Goal: Navigation & Orientation: Find specific page/section

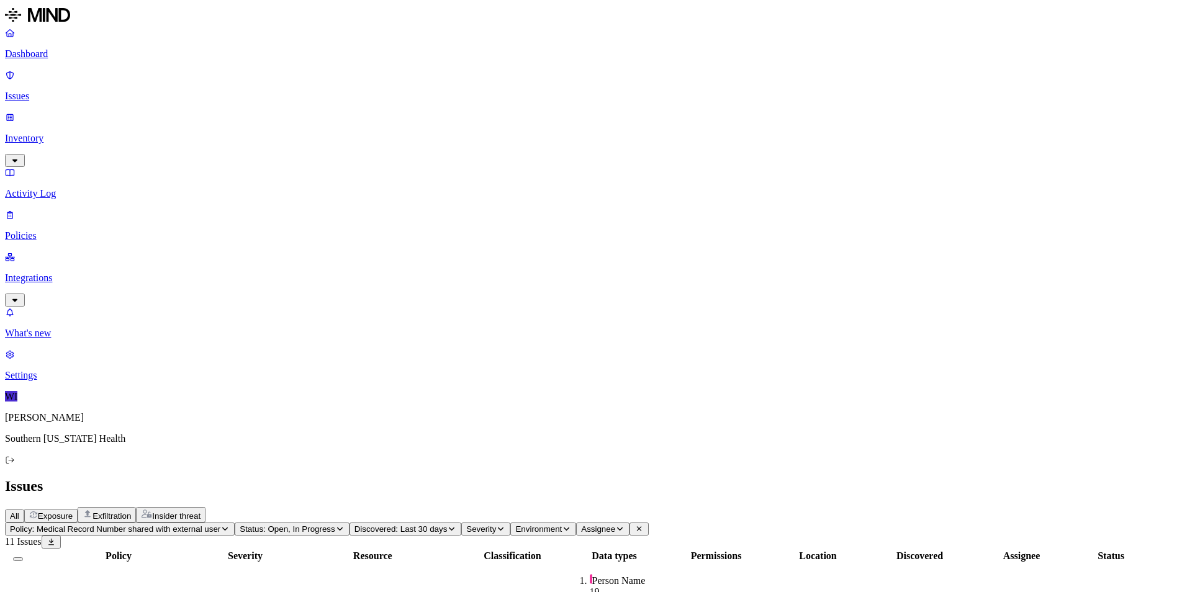
click at [131, 512] on span "Exfiltration" at bounding box center [112, 516] width 38 height 9
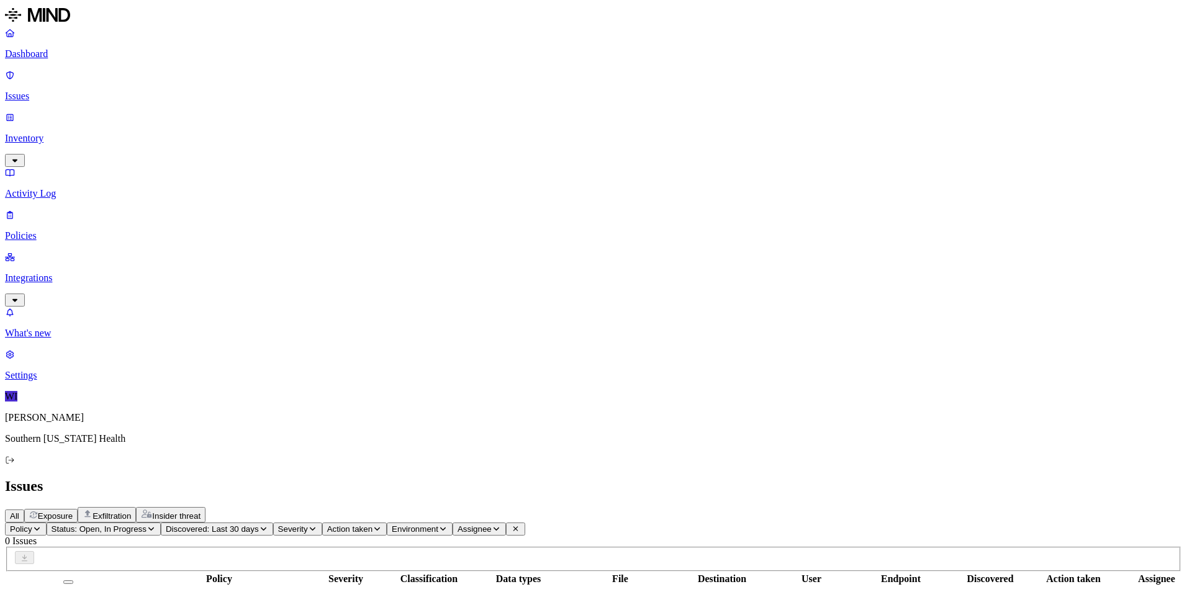
click at [201, 512] on span "Insider threat" at bounding box center [176, 516] width 48 height 9
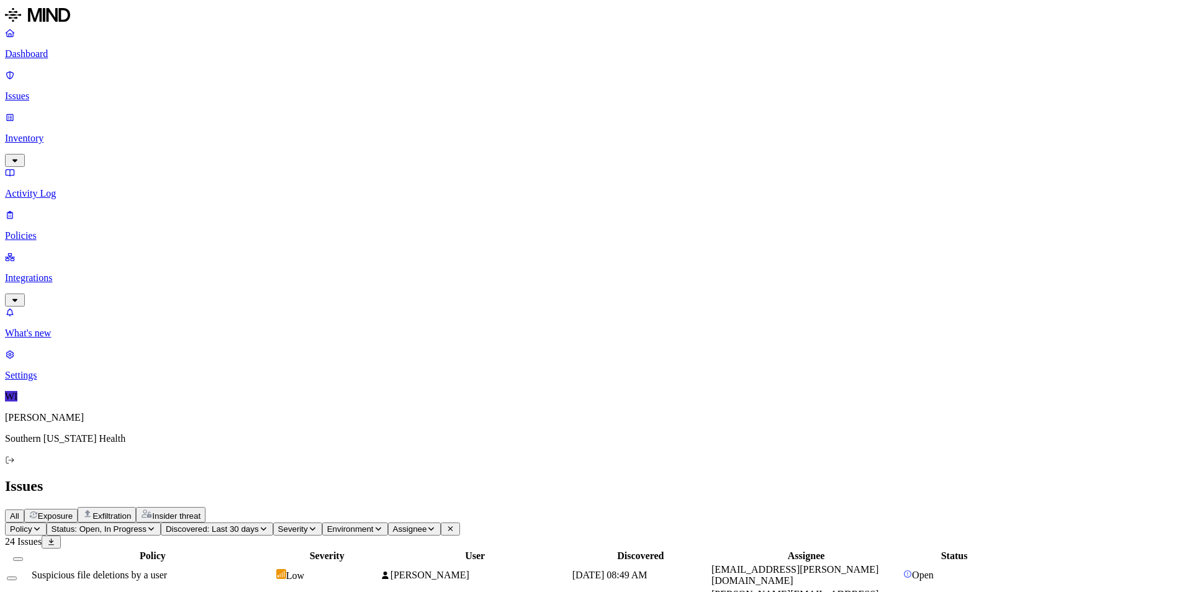
click at [19, 512] on span "All" at bounding box center [14, 516] width 9 height 9
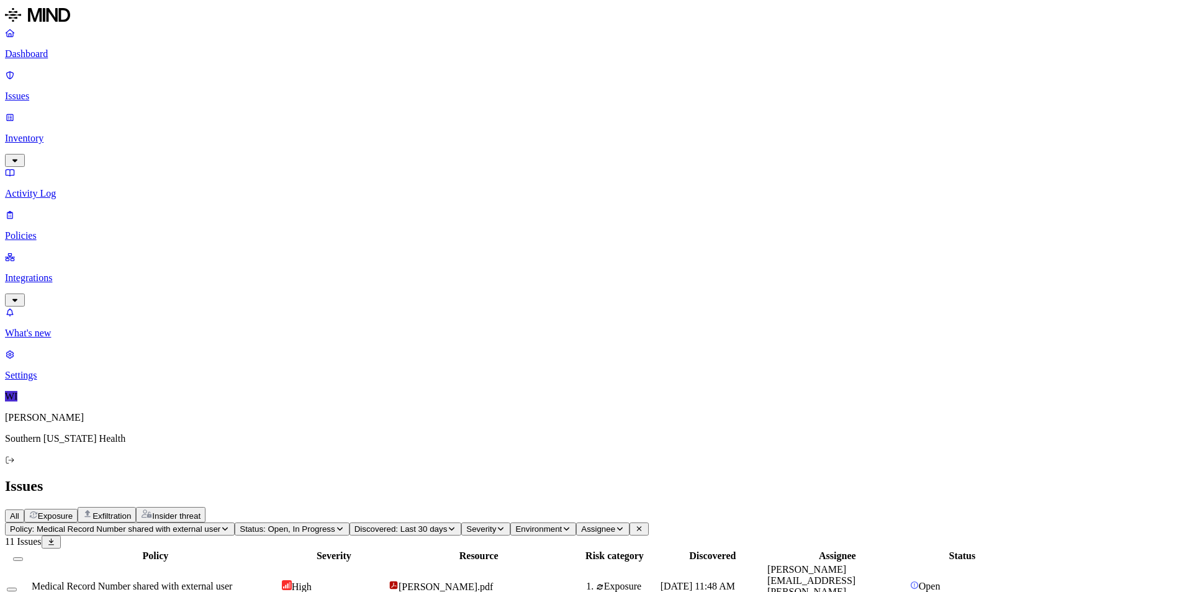
click at [73, 188] on p "Activity Log" at bounding box center [593, 193] width 1177 height 11
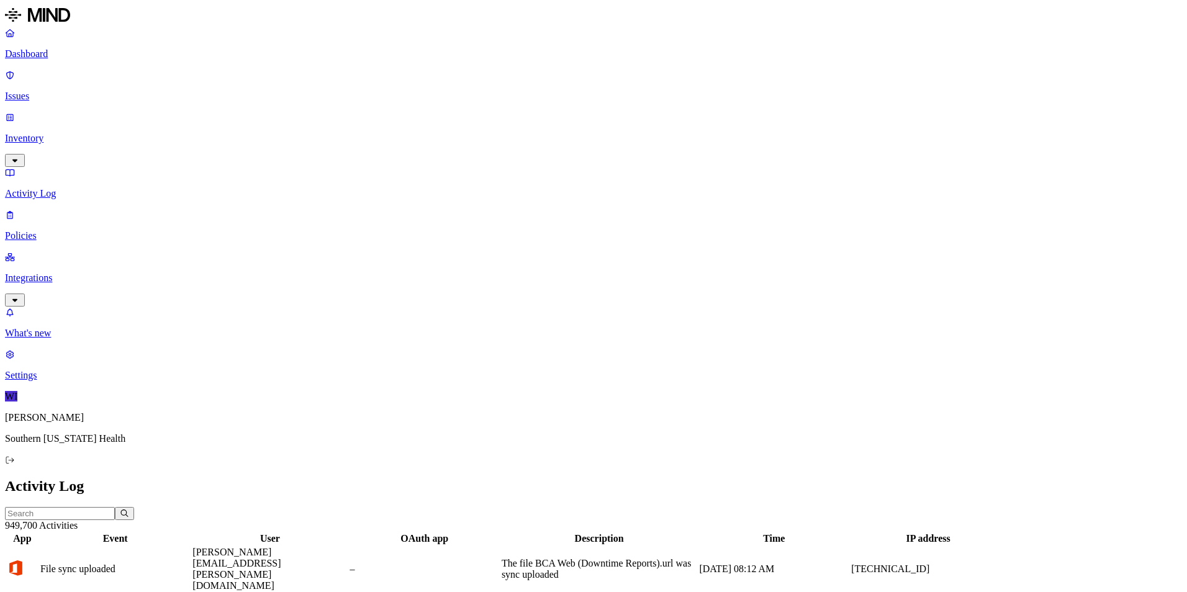
click at [38, 533] on div "App" at bounding box center [22, 538] width 31 height 11
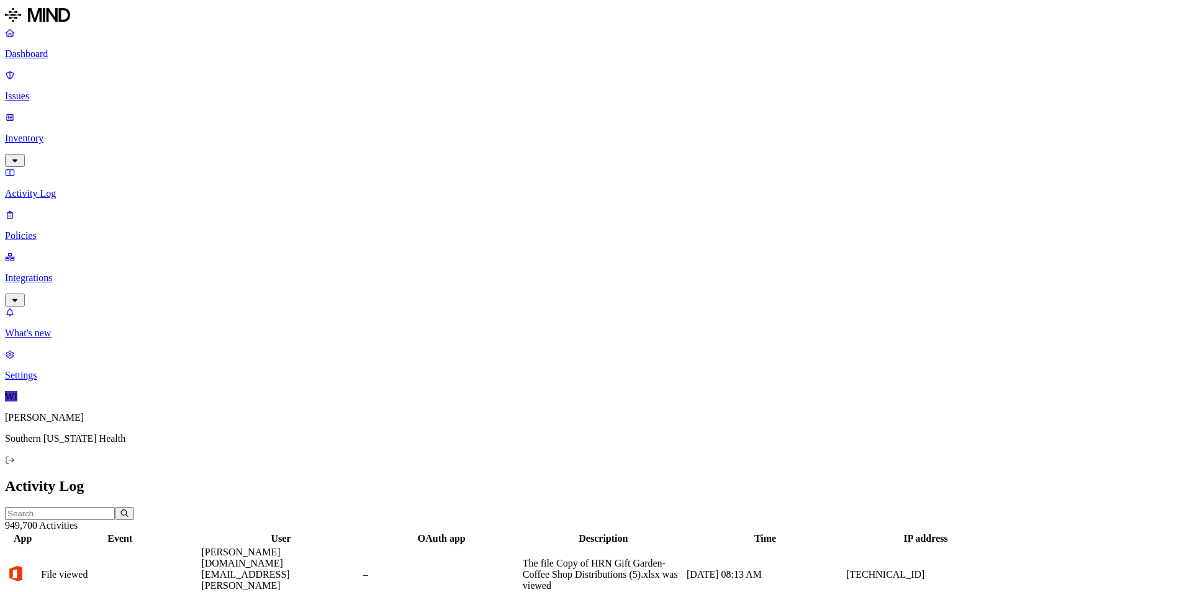
scroll to position [25, 0]
click at [70, 52] on p "Dashboard" at bounding box center [593, 53] width 1177 height 11
